Goal: Task Accomplishment & Management: Manage account settings

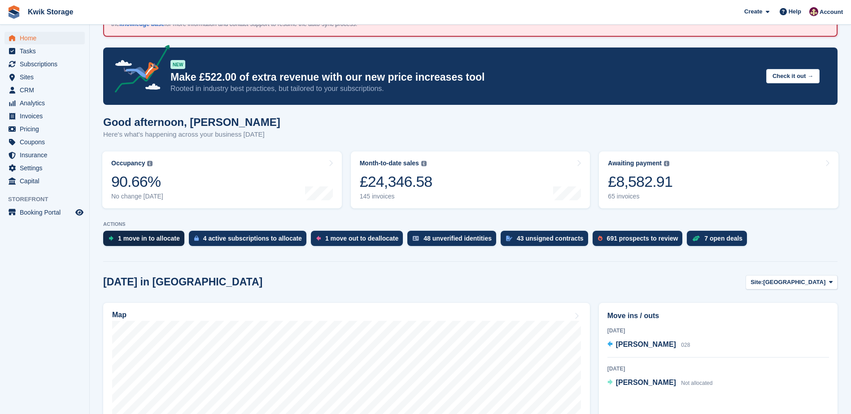
scroll to position [45, 0]
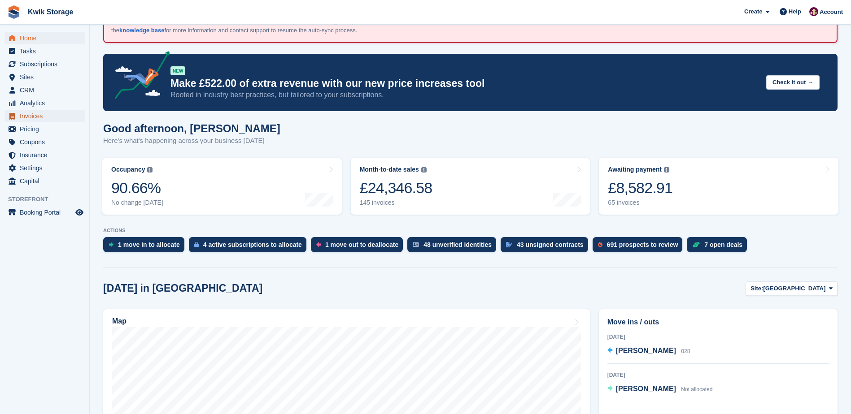
click at [29, 117] on span "Invoices" at bounding box center [47, 116] width 54 height 13
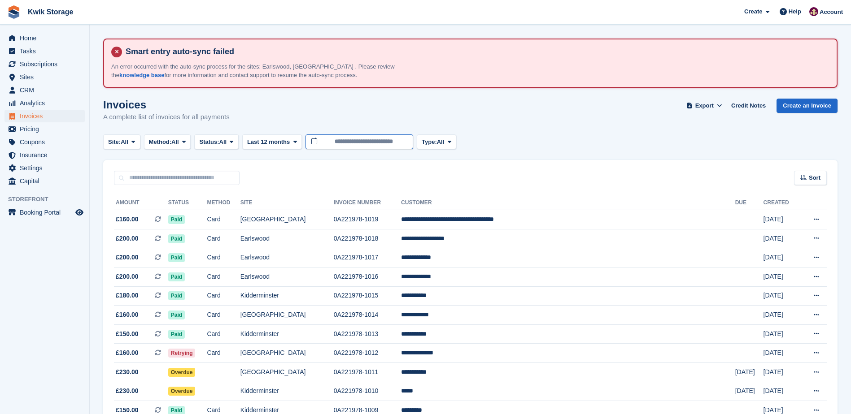
click at [338, 142] on input "**********" at bounding box center [359, 142] width 108 height 15
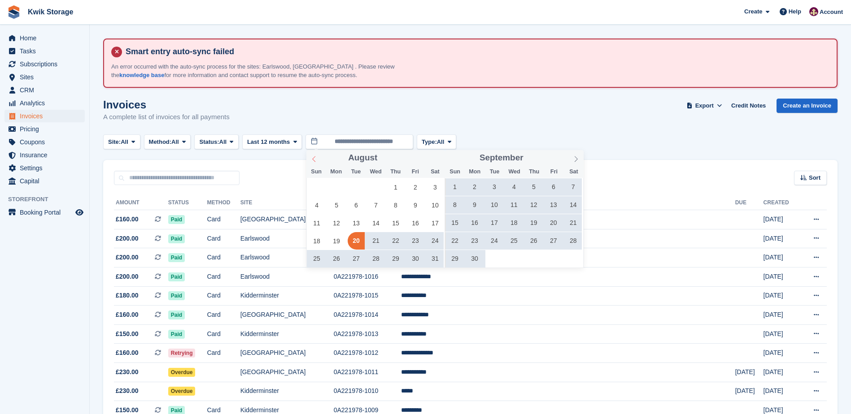
click at [313, 160] on icon at bounding box center [313, 160] width 3 height 6
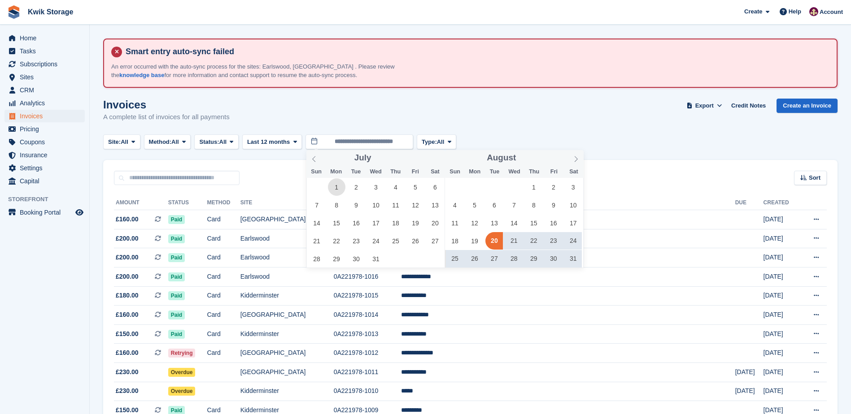
click at [338, 187] on span "1" at bounding box center [336, 186] width 17 height 17
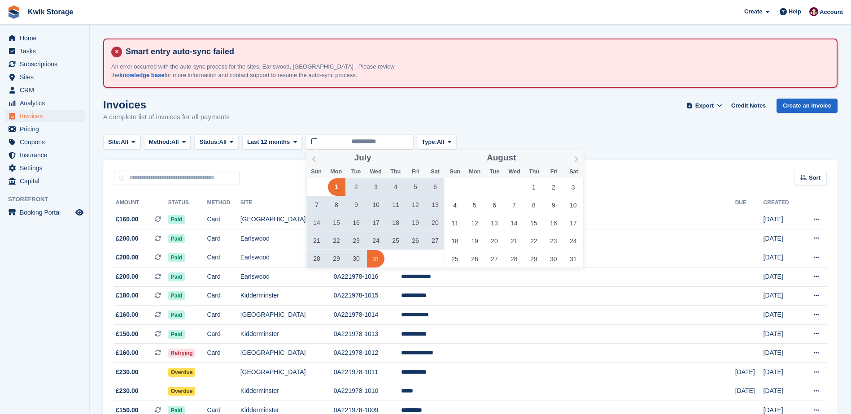
click at [377, 262] on span "31" at bounding box center [375, 258] width 17 height 17
type input "**********"
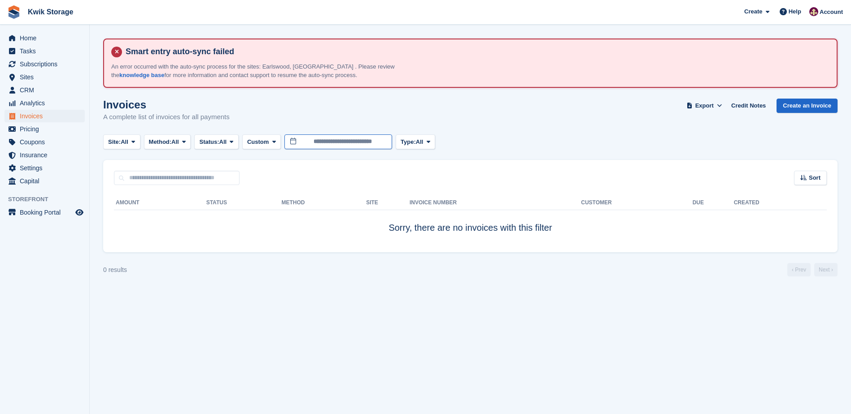
click at [374, 142] on input "**********" at bounding box center [338, 142] width 108 height 15
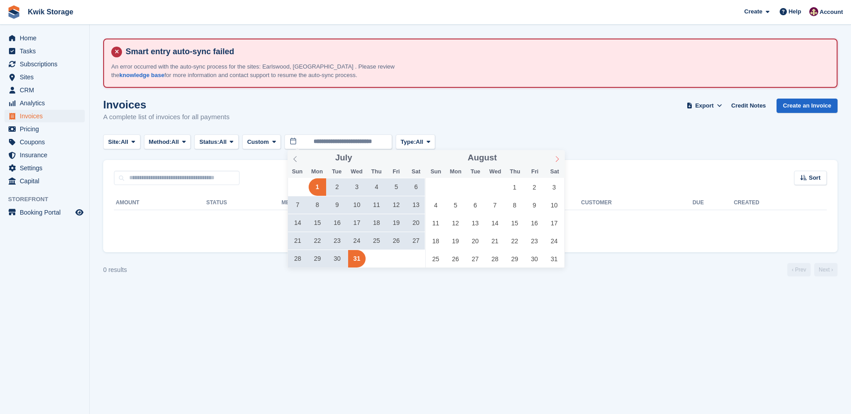
click at [555, 160] on icon at bounding box center [557, 159] width 6 height 6
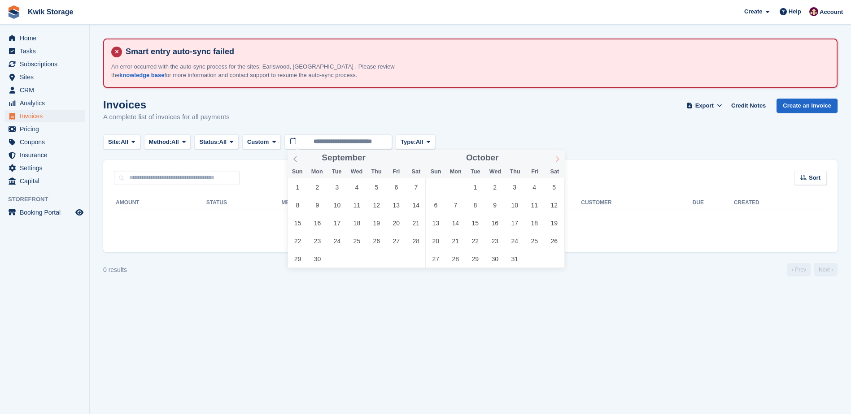
click at [555, 160] on icon at bounding box center [557, 159] width 6 height 6
type input "****"
click at [555, 160] on icon at bounding box center [557, 159] width 6 height 6
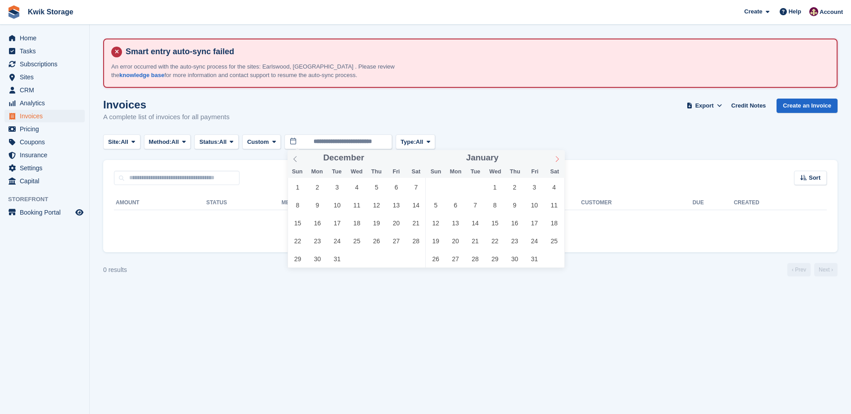
type input "****"
click at [555, 160] on icon at bounding box center [557, 159] width 6 height 6
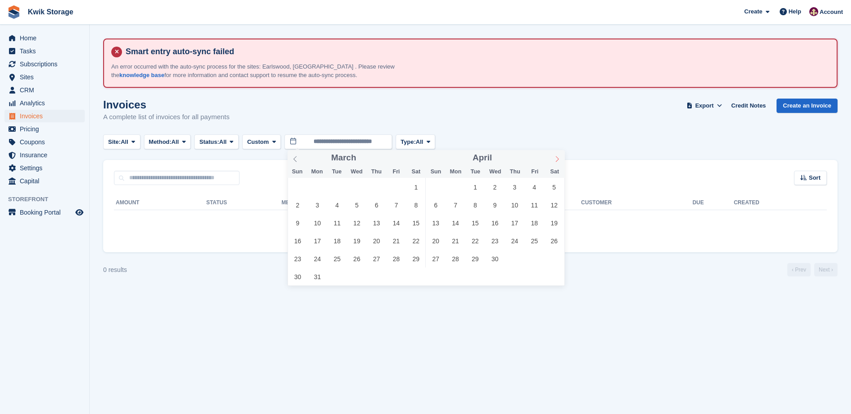
click at [555, 160] on icon at bounding box center [557, 159] width 6 height 6
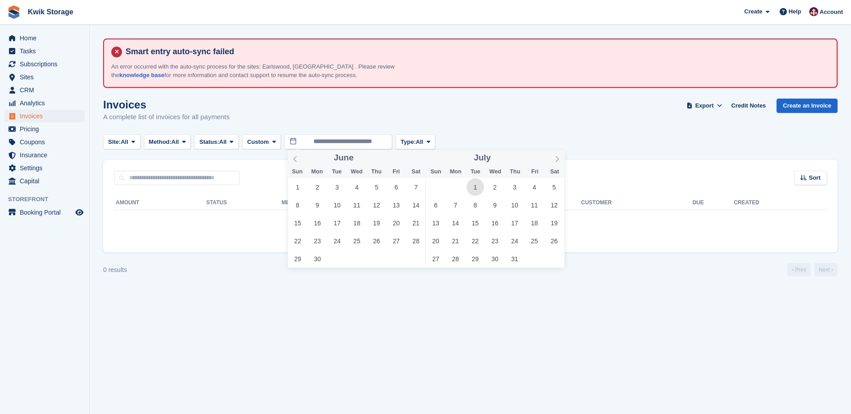
click at [478, 186] on span "1" at bounding box center [474, 186] width 17 height 17
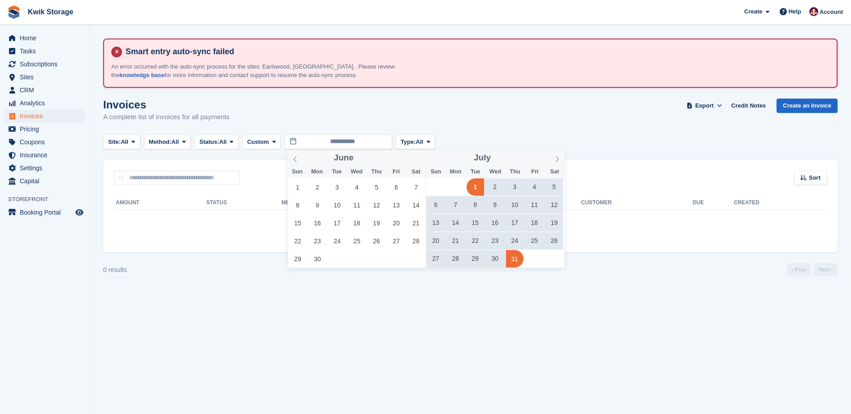
click at [517, 261] on span "31" at bounding box center [514, 258] width 17 height 17
type input "**********"
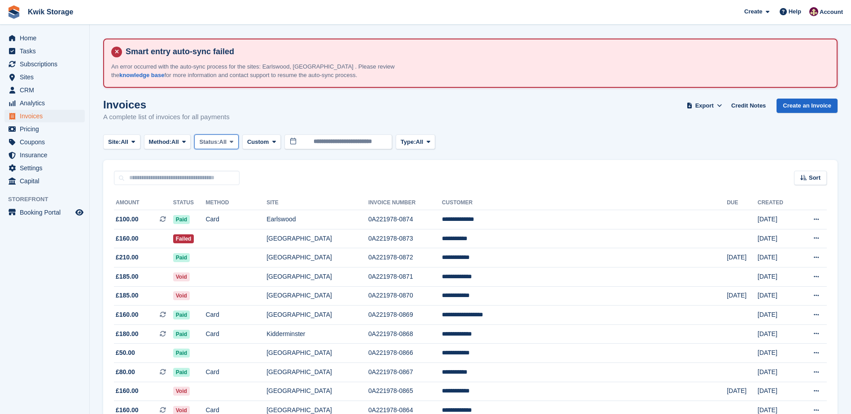
click at [238, 140] on button "Status: All" at bounding box center [216, 142] width 44 height 15
click at [224, 178] on link "Paid" at bounding box center [237, 179] width 78 height 16
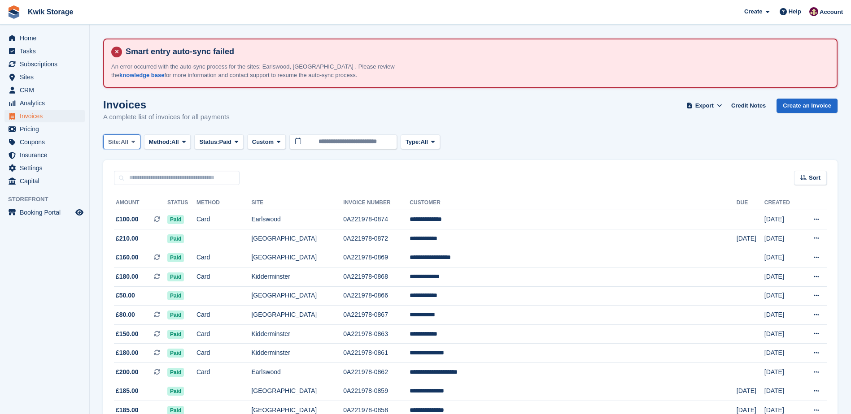
click at [134, 142] on icon at bounding box center [133, 142] width 4 height 6
click at [136, 180] on link "[GEOGRAPHIC_DATA]" at bounding box center [147, 179] width 81 height 16
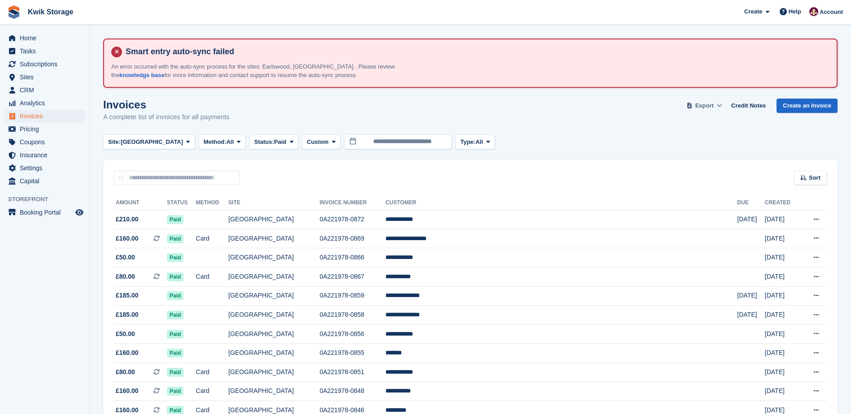
click at [705, 106] on span "Export" at bounding box center [704, 105] width 18 height 9
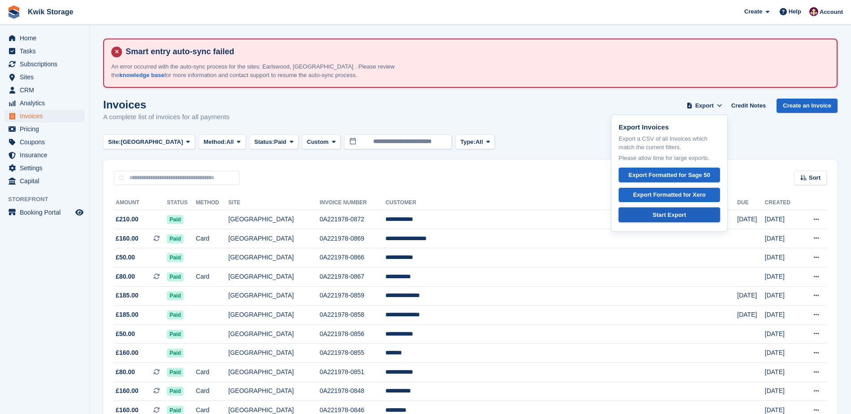
click at [661, 213] on div "Start Export" at bounding box center [669, 215] width 33 height 9
click at [591, 123] on div "Invoices A complete list of invoices for all payments Export Export Invoices Ex…" at bounding box center [470, 116] width 734 height 35
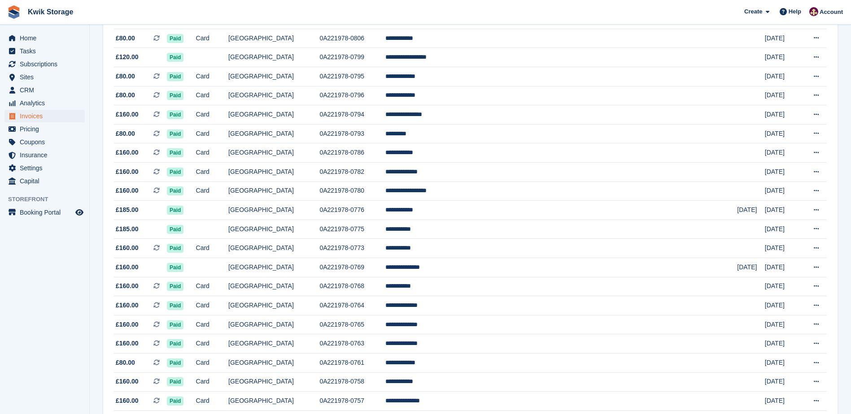
scroll to position [796, 0]
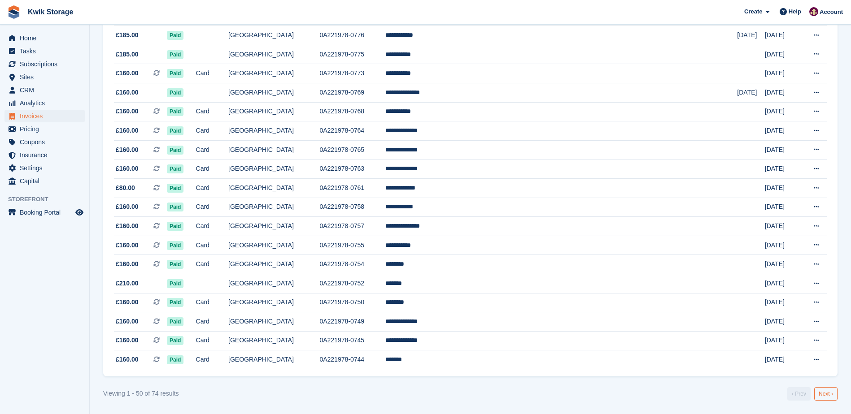
click at [827, 396] on link "Next ›" at bounding box center [825, 393] width 23 height 13
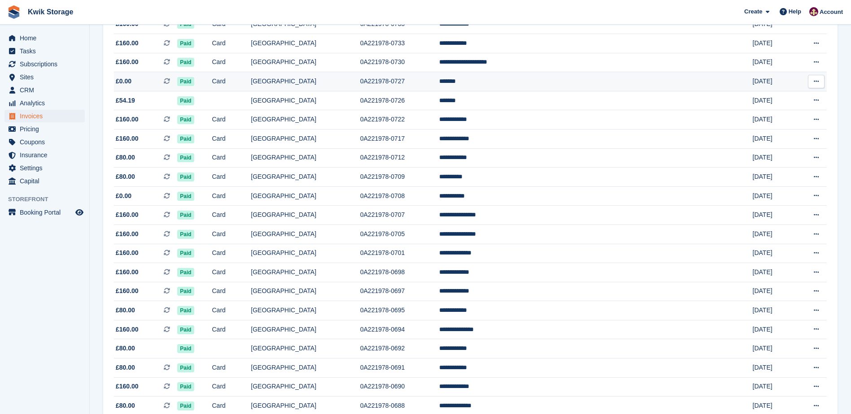
scroll to position [299, 0]
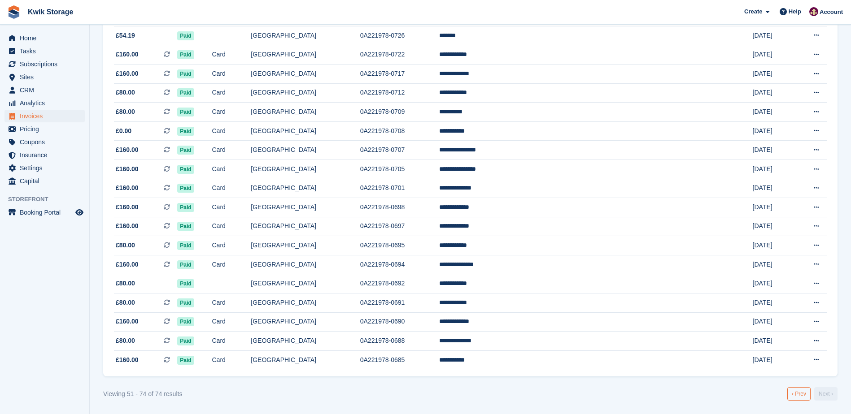
click at [801, 395] on link "‹ Prev" at bounding box center [798, 393] width 23 height 13
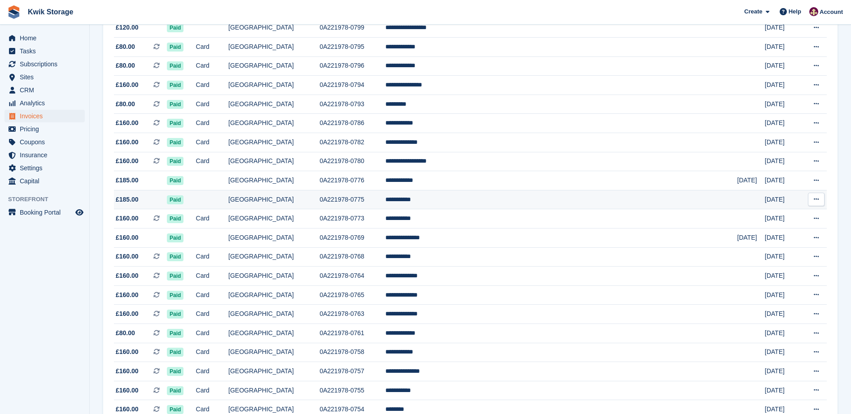
scroll to position [657, 0]
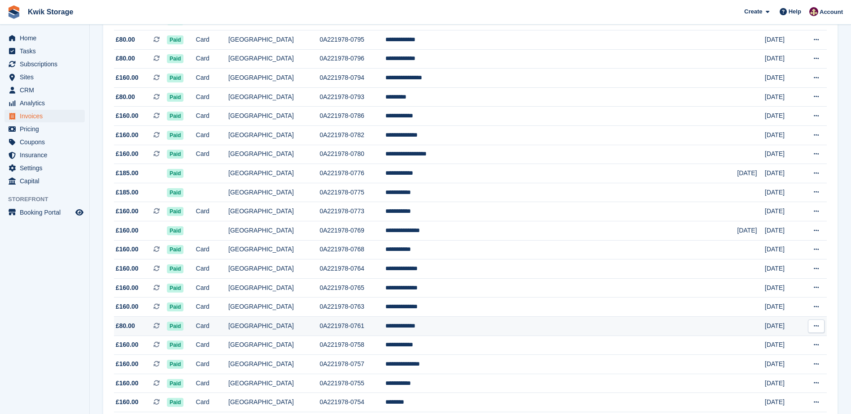
click at [378, 325] on td "0A221978-0761" at bounding box center [352, 326] width 66 height 19
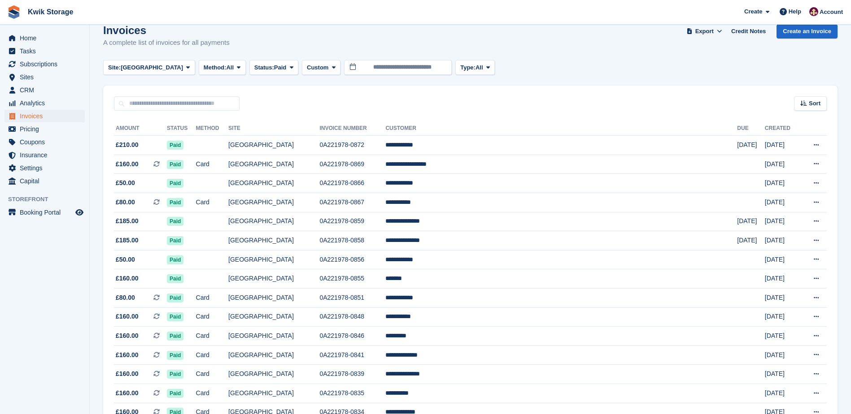
scroll to position [0, 0]
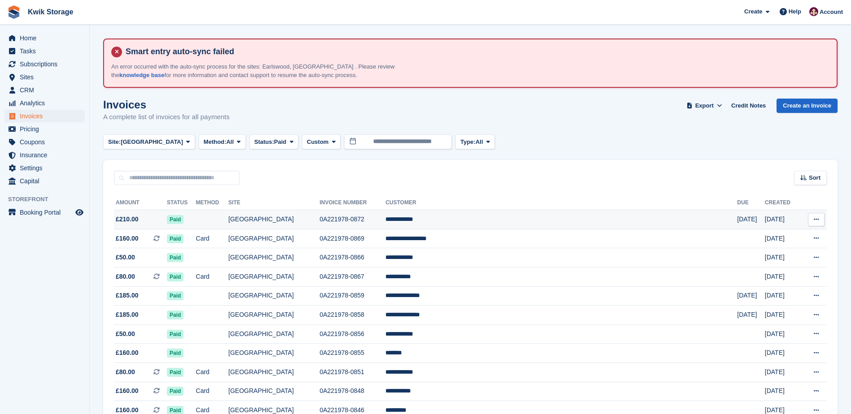
click at [129, 217] on span "£210.00" at bounding box center [127, 219] width 23 height 9
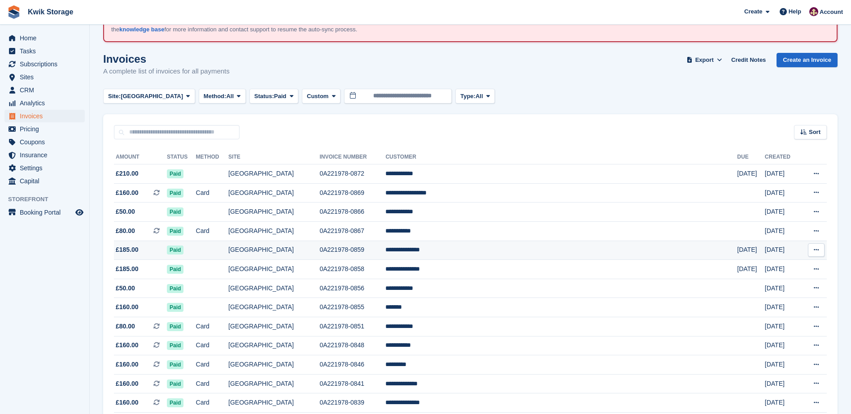
scroll to position [45, 0]
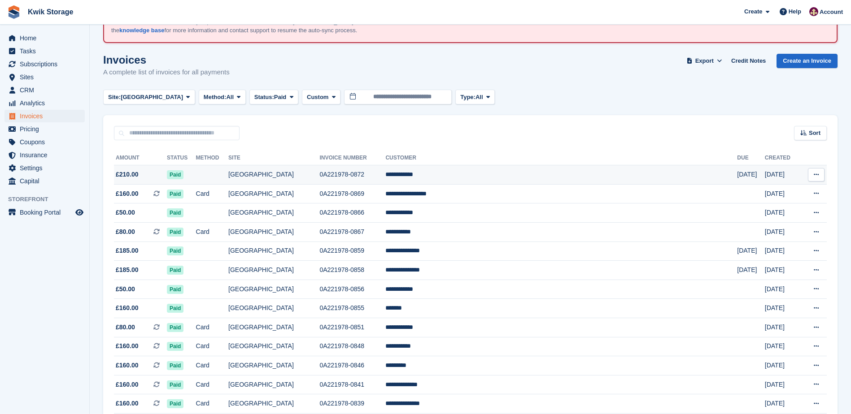
click at [229, 171] on td at bounding box center [212, 174] width 33 height 19
click at [184, 99] on span at bounding box center [187, 96] width 7 height 7
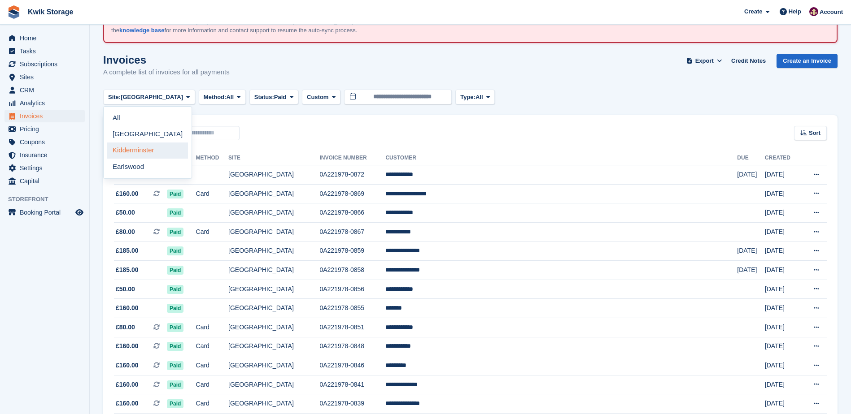
click at [150, 152] on link "Kidderminster" at bounding box center [147, 151] width 81 height 16
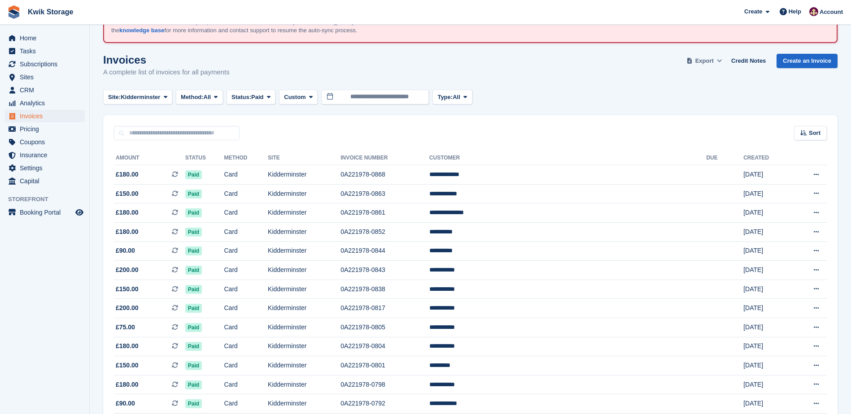
click at [711, 61] on span "Export" at bounding box center [704, 61] width 18 height 9
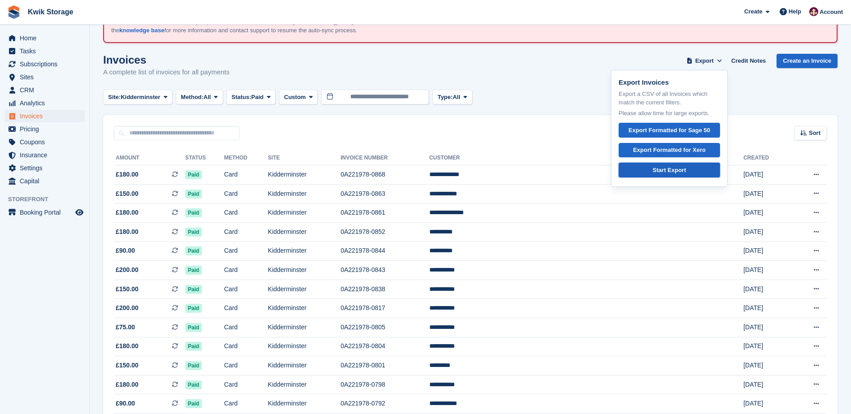
click at [666, 171] on div "Start Export" at bounding box center [669, 170] width 33 height 9
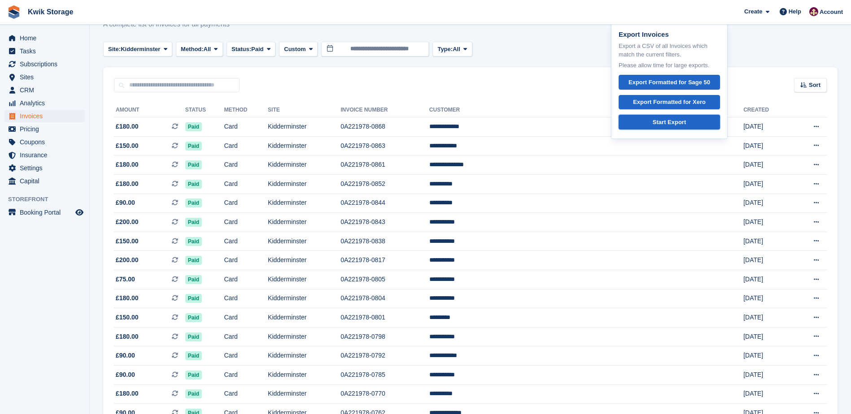
scroll to position [61, 0]
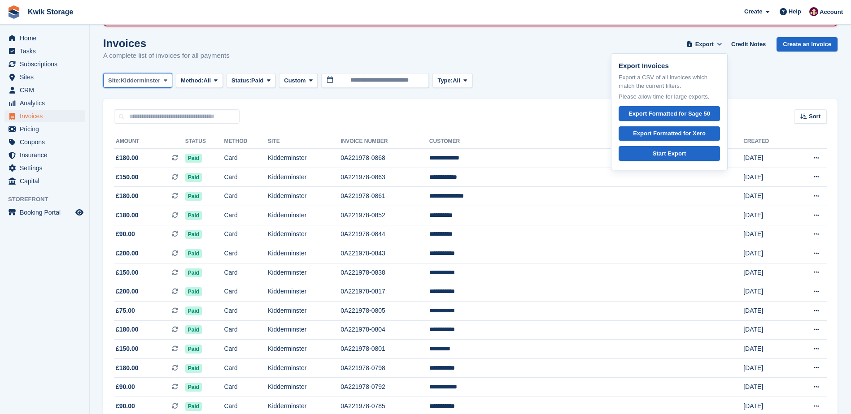
click at [165, 83] on icon at bounding box center [166, 81] width 4 height 6
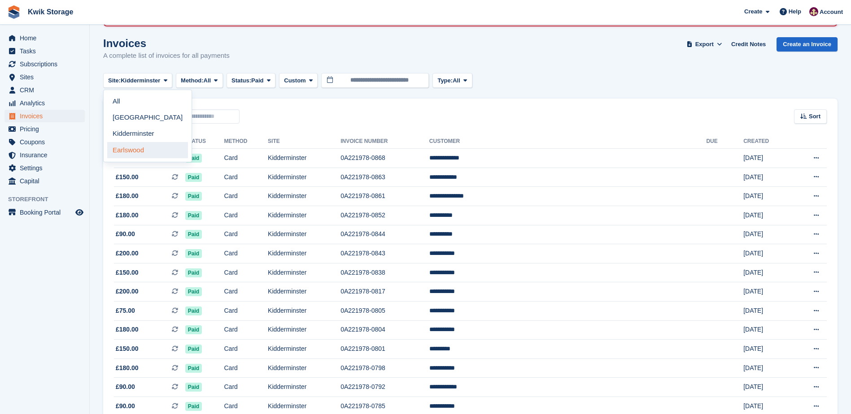
click at [161, 148] on link "Earlswood" at bounding box center [147, 150] width 81 height 16
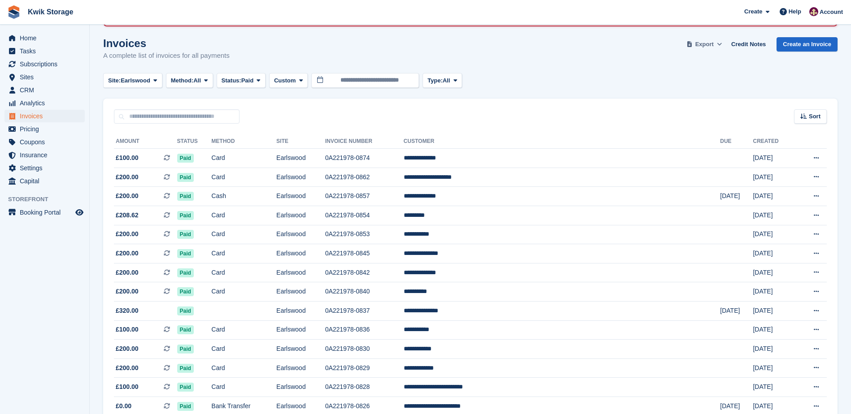
click at [722, 44] on icon at bounding box center [719, 44] width 5 height 6
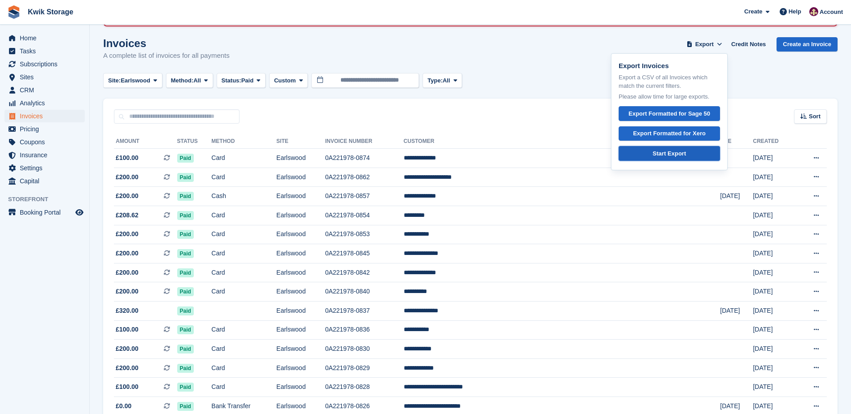
click at [675, 154] on div "Start Export" at bounding box center [669, 153] width 33 height 9
click at [570, 83] on div "Site: Earlswood All Willenhall Kidderminster Earlswood Method: All All Bank Tra…" at bounding box center [470, 80] width 734 height 15
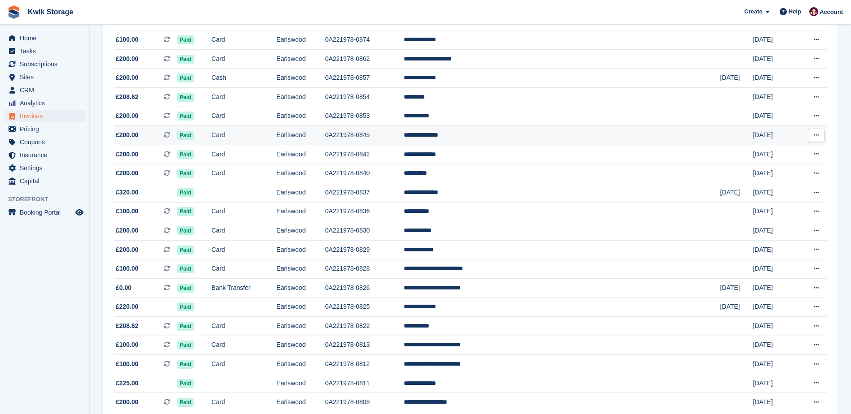
scroll to position [196, 0]
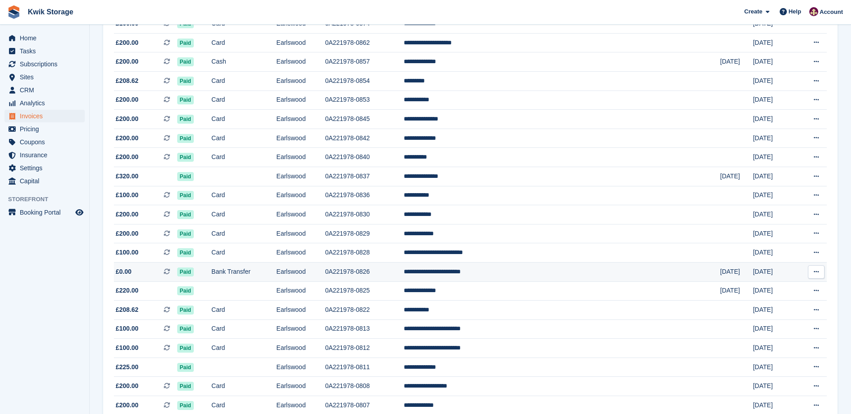
click at [546, 274] on td "**********" at bounding box center [562, 271] width 317 height 19
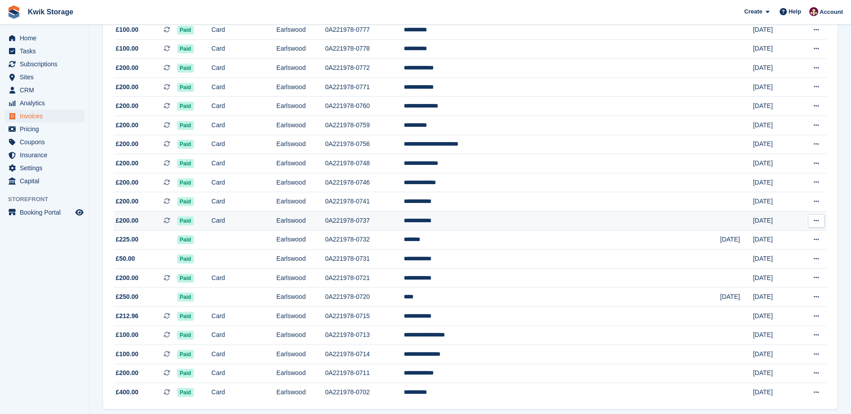
scroll to position [779, 0]
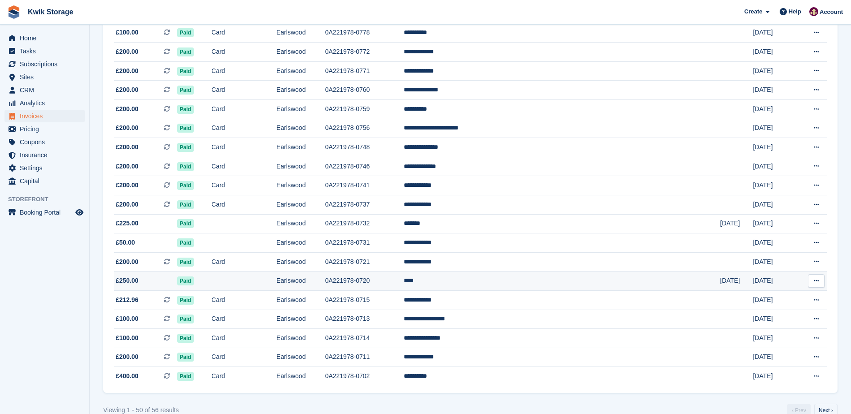
click at [404, 283] on td "0A221978-0720" at bounding box center [364, 281] width 78 height 19
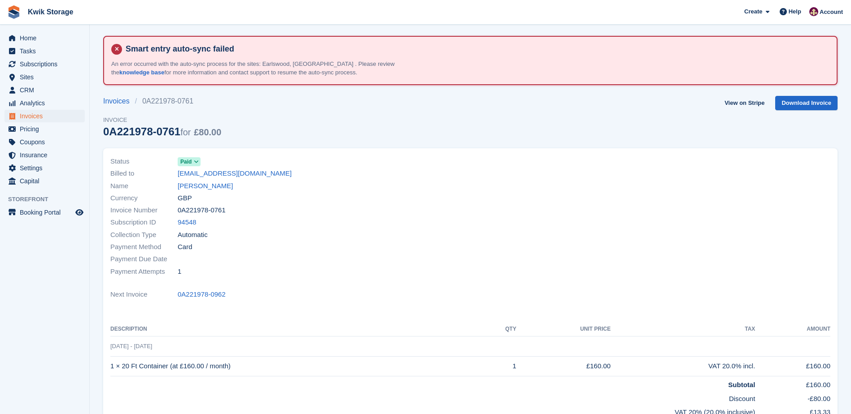
scroll to position [2, 0]
click at [196, 164] on icon at bounding box center [196, 162] width 5 height 5
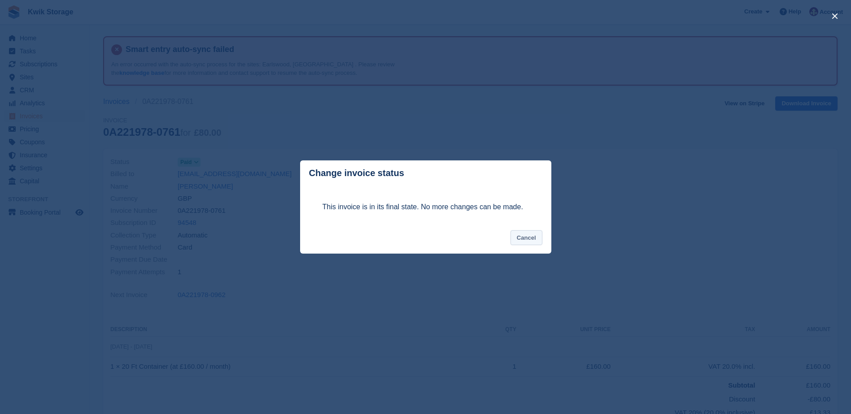
click at [531, 234] on button "Cancel" at bounding box center [526, 238] width 32 height 15
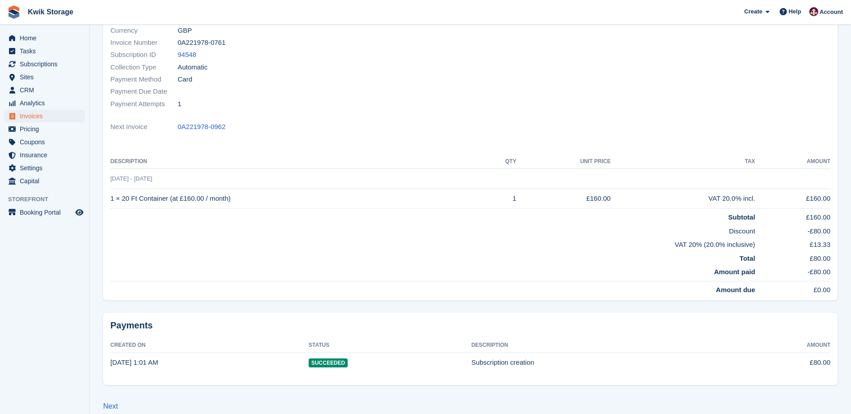
scroll to position [137, 0]
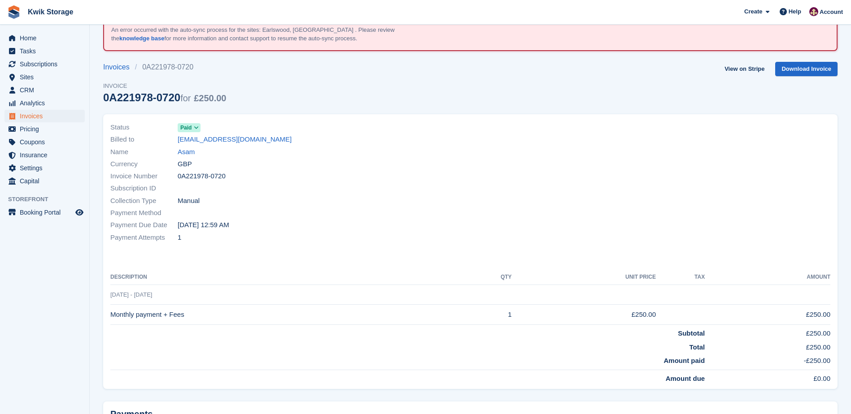
scroll to position [36, 0]
click at [186, 154] on link "Asam" at bounding box center [186, 153] width 17 height 10
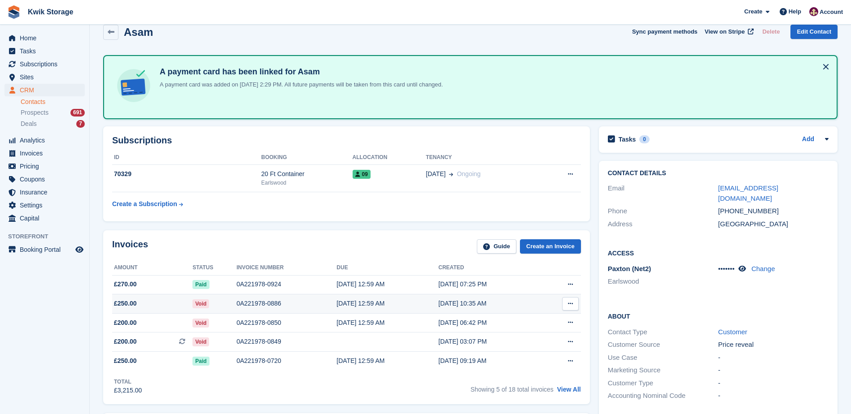
scroll to position [90, 0]
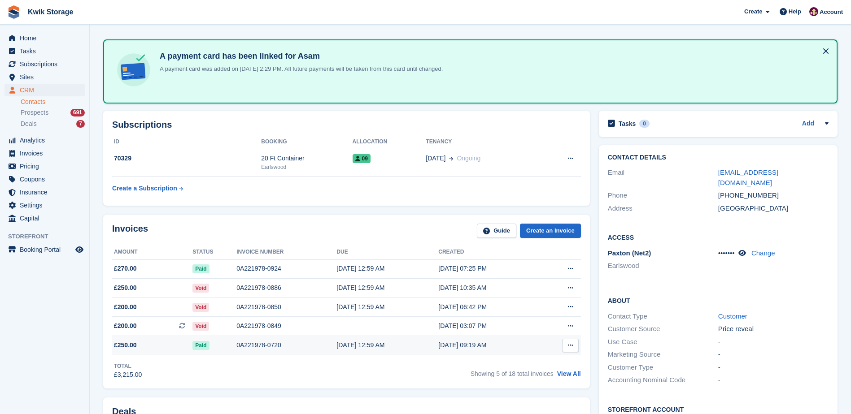
click at [572, 344] on icon at bounding box center [570, 346] width 5 height 6
click at [520, 364] on p "Download PDF" at bounding box center [535, 363] width 78 height 12
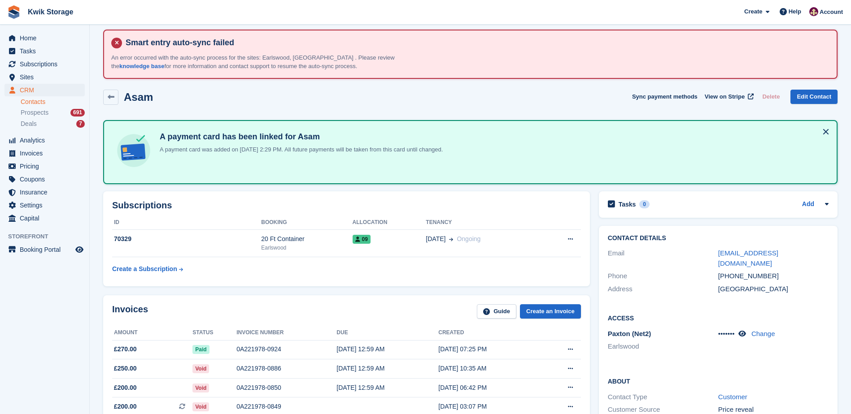
scroll to position [0, 0]
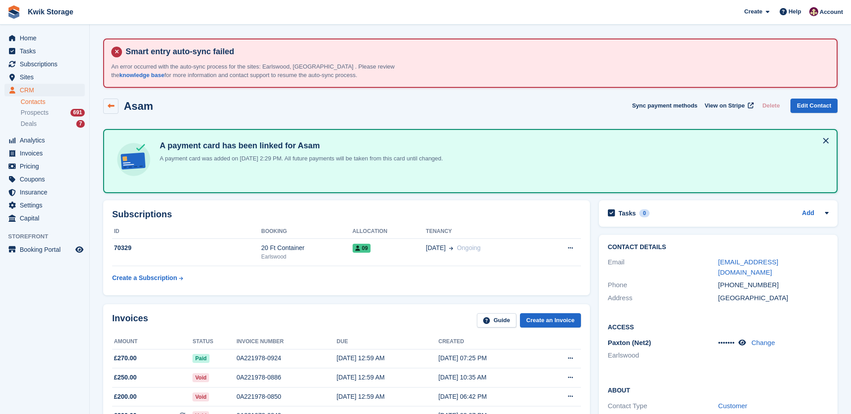
click at [105, 103] on link at bounding box center [110, 106] width 15 height 15
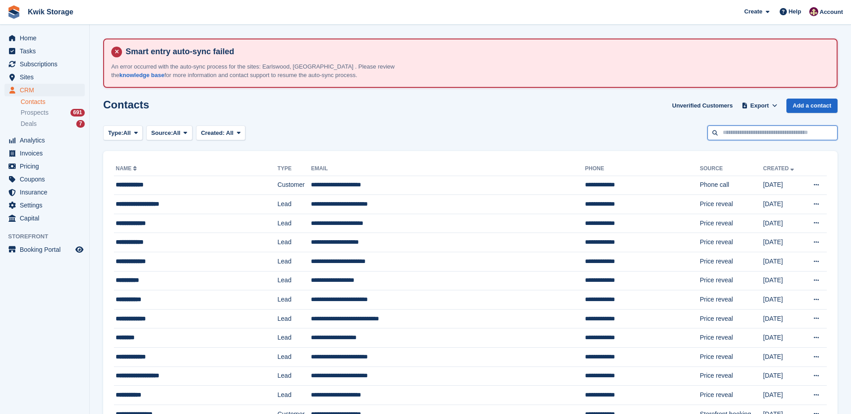
click at [761, 134] on input "text" at bounding box center [772, 133] width 130 height 15
type input "***"
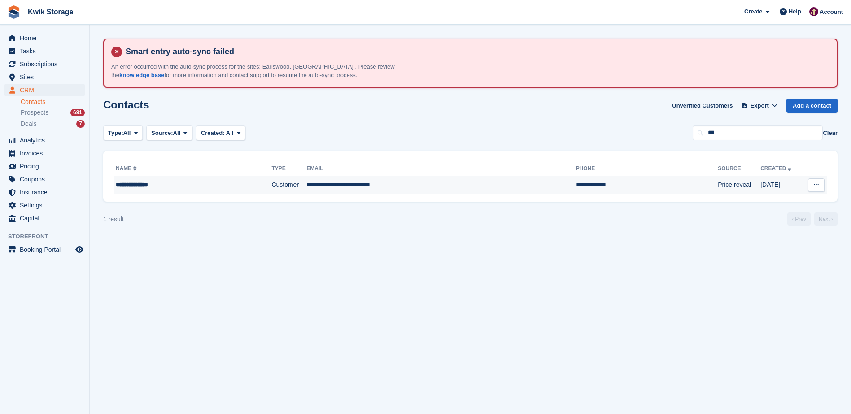
click at [151, 187] on div "**********" at bounding box center [176, 184] width 121 height 9
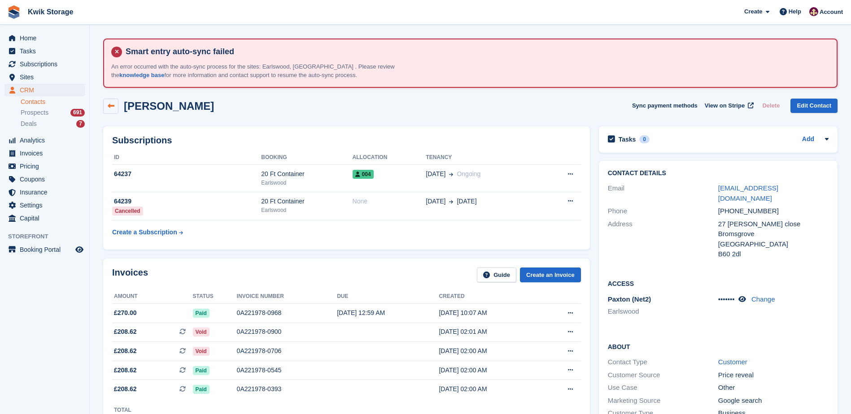
click at [112, 107] on icon at bounding box center [111, 106] width 7 height 7
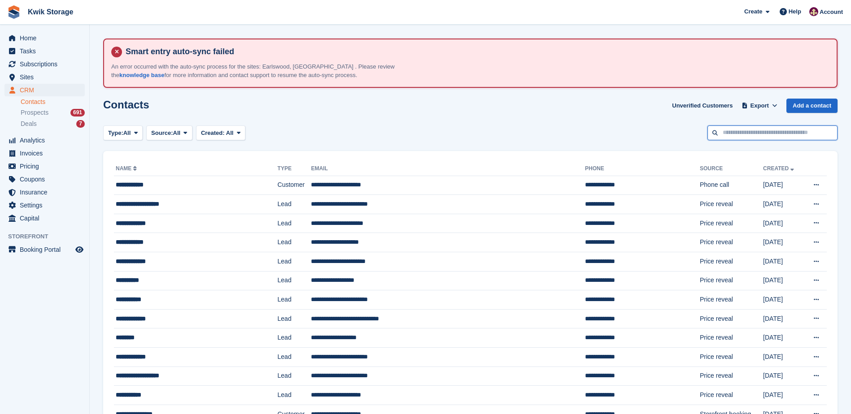
click at [766, 133] on input "text" at bounding box center [772, 133] width 130 height 15
type input "*"
type input "******"
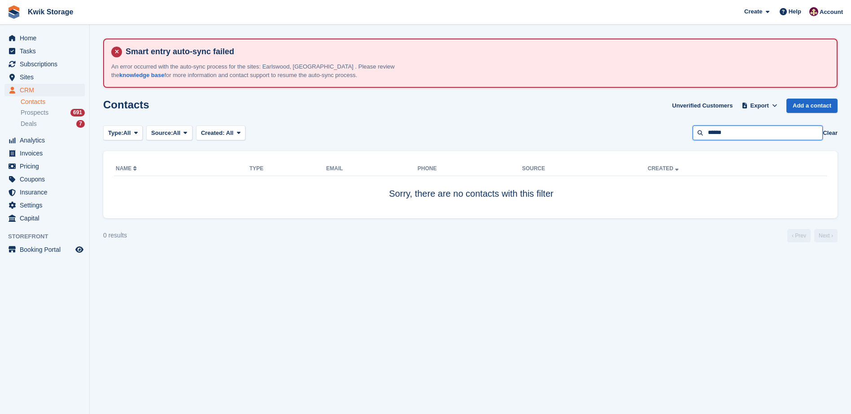
drag, startPoint x: 747, startPoint y: 131, endPoint x: 682, endPoint y: 132, distance: 65.0
click at [682, 132] on div "Type: All All Lead Customer Source: All All Storefront Backoffice Pre-Opening i…" at bounding box center [470, 133] width 734 height 15
type input "***"
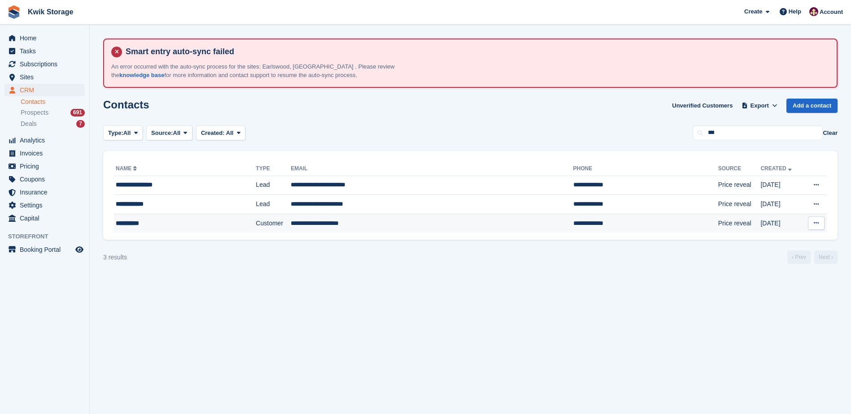
click at [145, 223] on div "**********" at bounding box center [170, 223] width 109 height 9
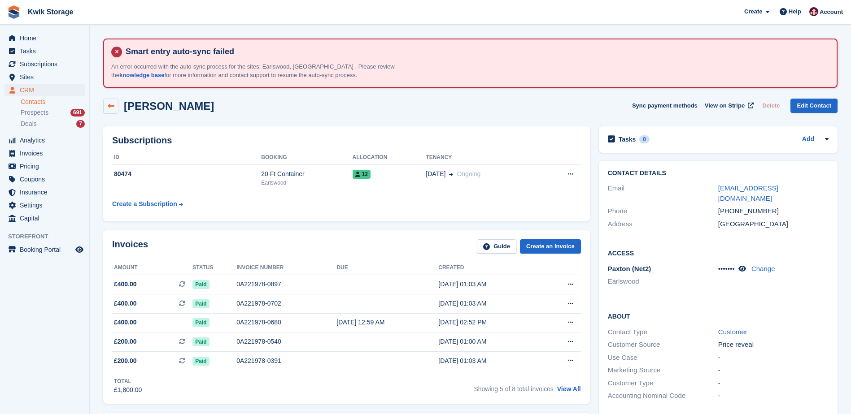
click at [113, 108] on icon at bounding box center [111, 106] width 7 height 7
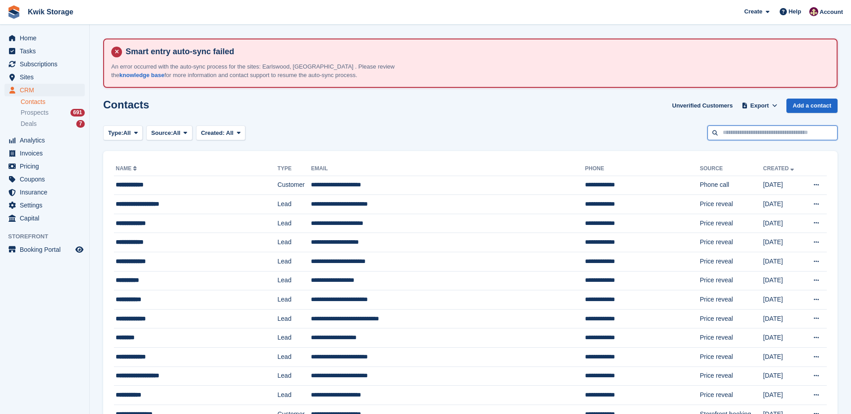
click at [729, 130] on input "text" at bounding box center [772, 133] width 130 height 15
type input "********"
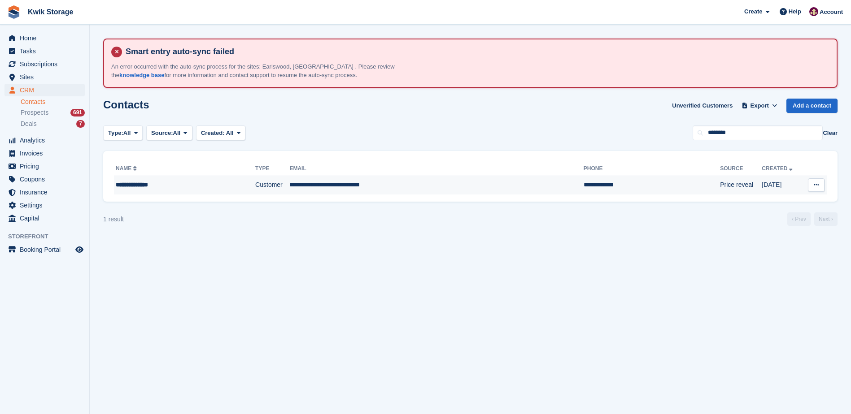
click at [364, 187] on td "**********" at bounding box center [436, 185] width 294 height 19
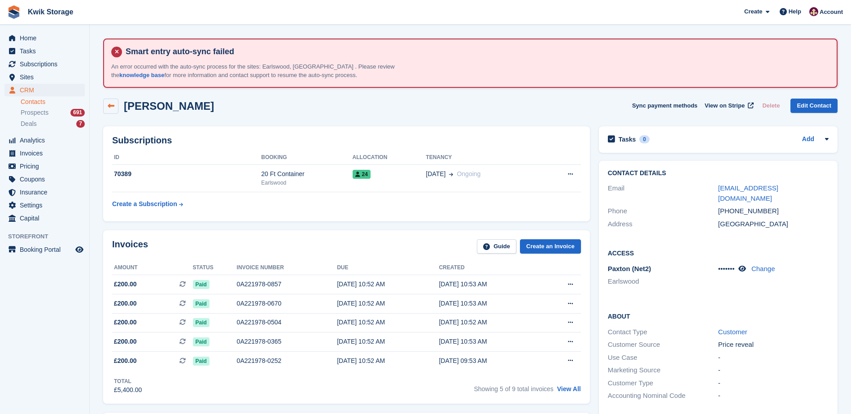
click at [113, 107] on icon at bounding box center [111, 106] width 7 height 7
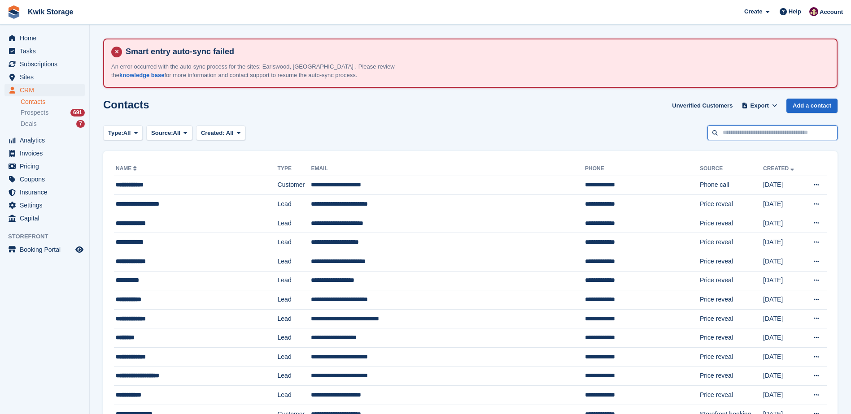
click at [725, 135] on input "text" at bounding box center [772, 133] width 130 height 15
type input "*****"
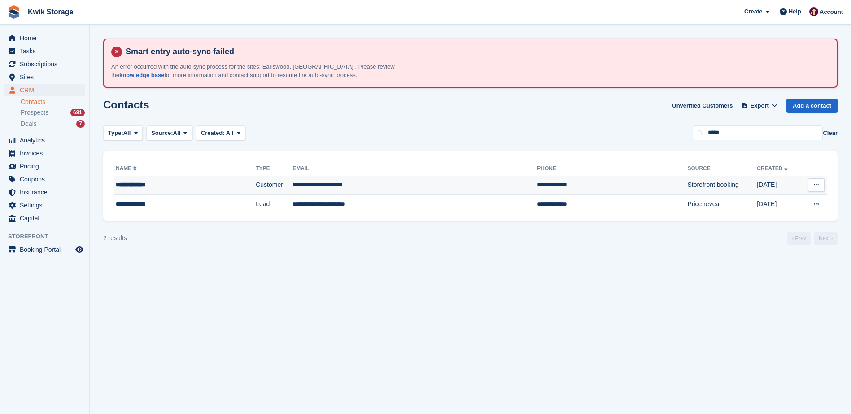
click at [296, 186] on td "**********" at bounding box center [414, 185] width 244 height 19
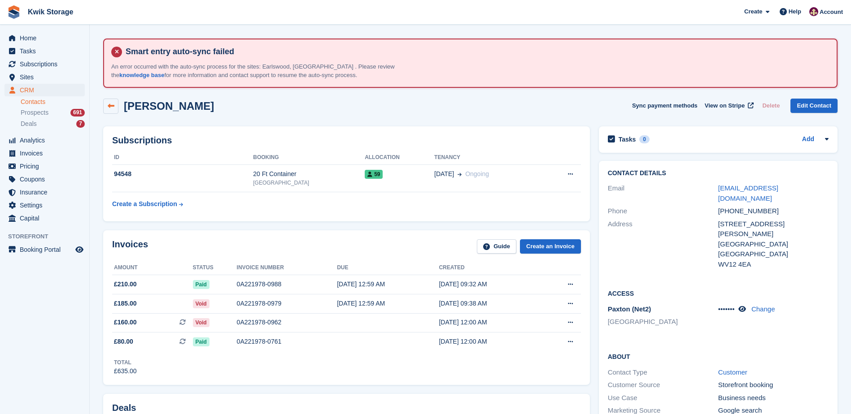
click at [107, 104] on link at bounding box center [110, 106] width 15 height 15
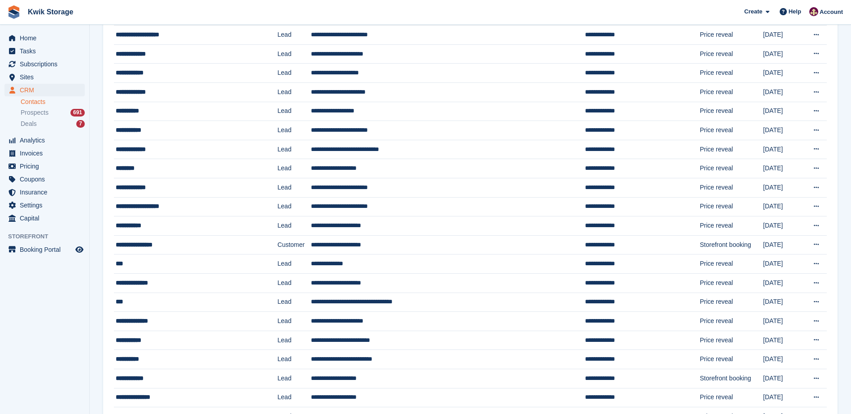
scroll to position [133, 0]
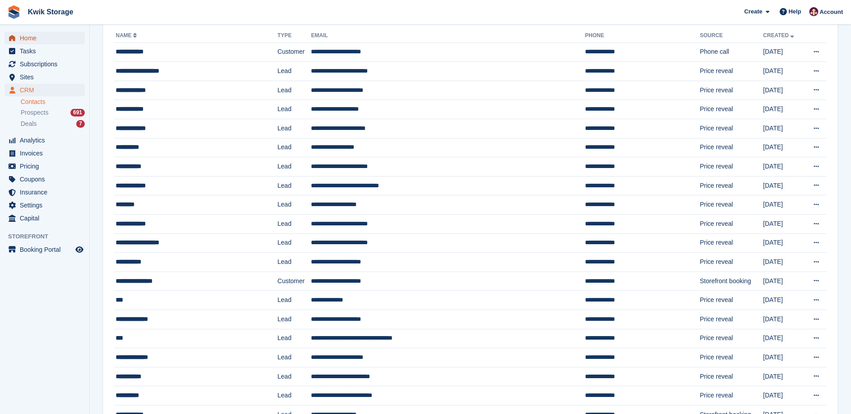
click at [28, 41] on span "Home" at bounding box center [47, 38] width 54 height 13
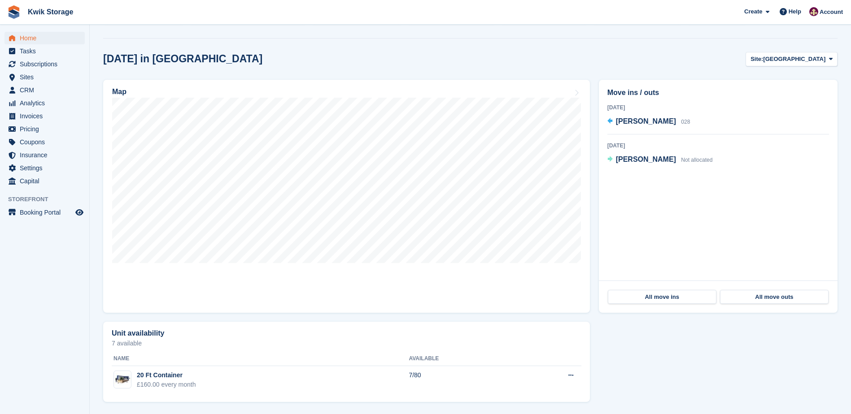
scroll to position [275, 0]
click at [29, 115] on span "Invoices" at bounding box center [47, 116] width 54 height 13
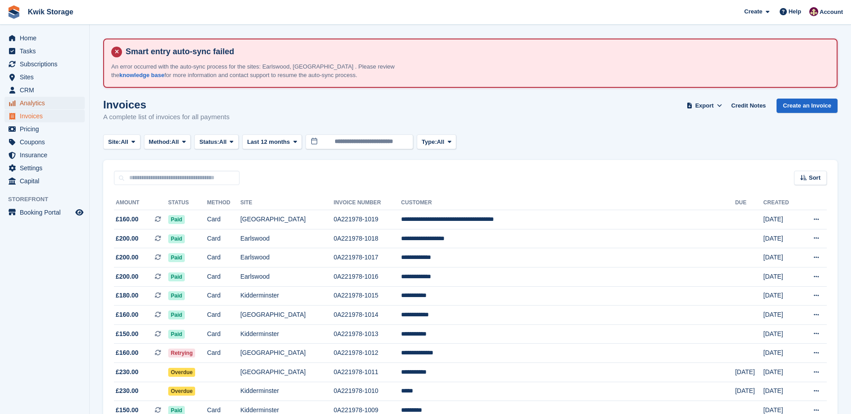
click at [25, 104] on span "Analytics" at bounding box center [47, 103] width 54 height 13
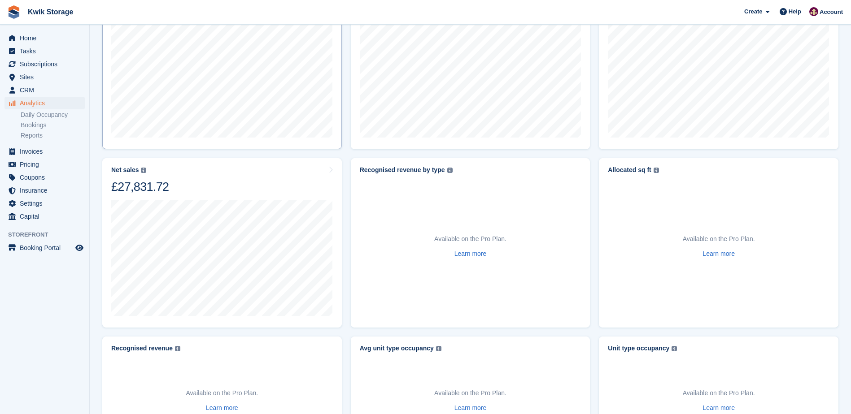
scroll to position [90, 0]
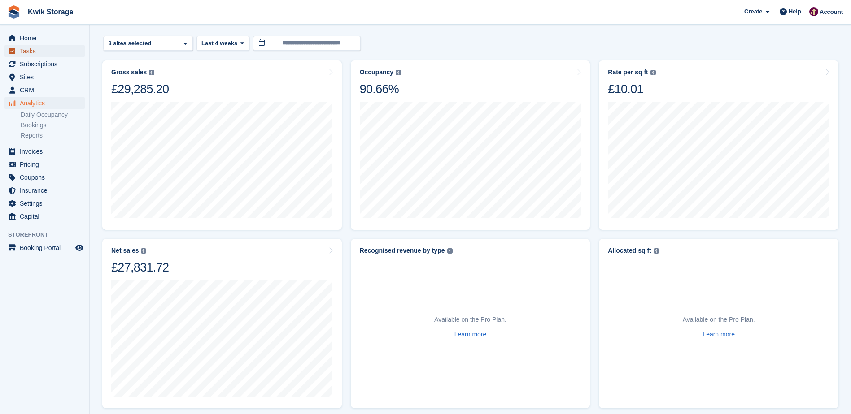
click at [29, 49] on span "Tasks" at bounding box center [47, 51] width 54 height 13
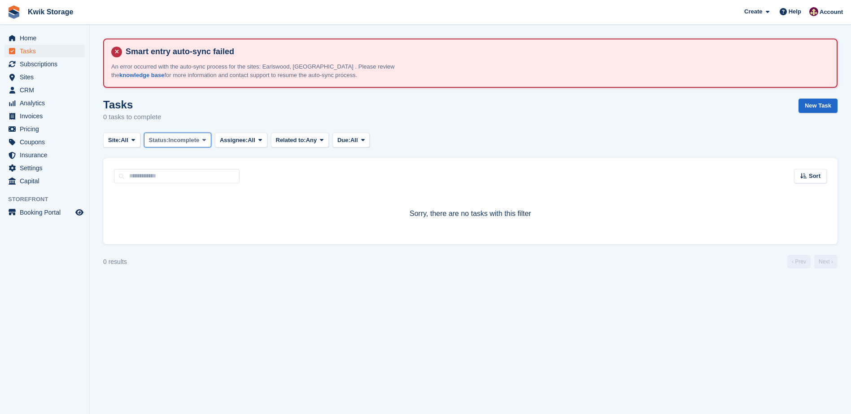
click at [203, 142] on span at bounding box center [203, 139] width 7 height 7
click at [190, 177] on link "Complete" at bounding box center [187, 178] width 78 height 16
click at [31, 68] on span "Subscriptions" at bounding box center [47, 64] width 54 height 13
